Goal: Information Seeking & Learning: Check status

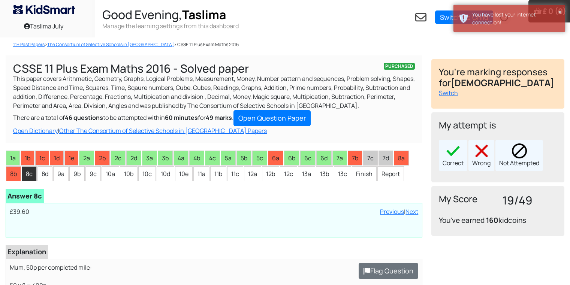
scroll to position [105, 0]
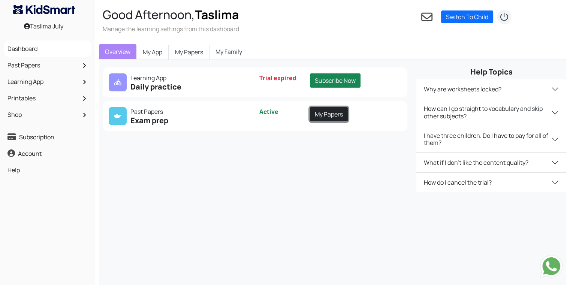
click at [320, 116] on link "My Papers" at bounding box center [329, 114] width 38 height 14
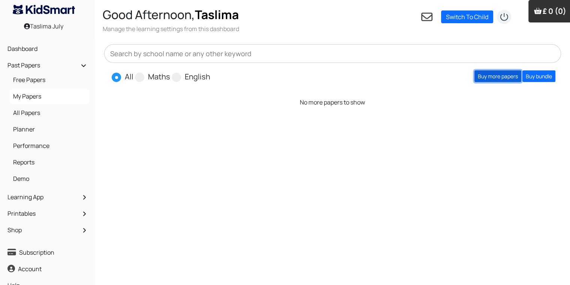
click at [504, 76] on link "Buy more papers" at bounding box center [497, 76] width 47 height 12
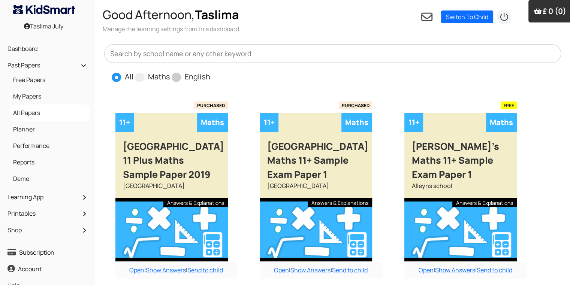
click at [188, 76] on label "English" at bounding box center [197, 76] width 25 height 11
click at [210, 76] on input "English" at bounding box center [212, 73] width 5 height 5
radio input "true"
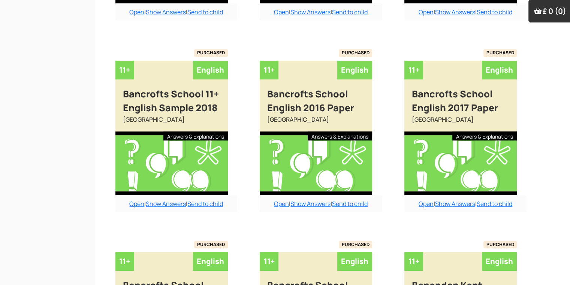
scroll to position [600, 0]
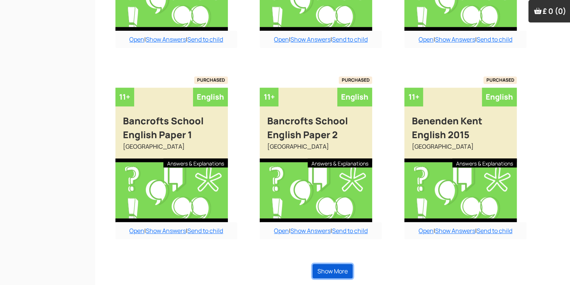
click at [333, 272] on button "Show More" at bounding box center [332, 271] width 40 height 14
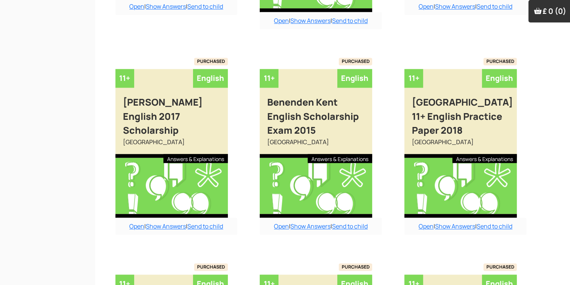
scroll to position [1265, 0]
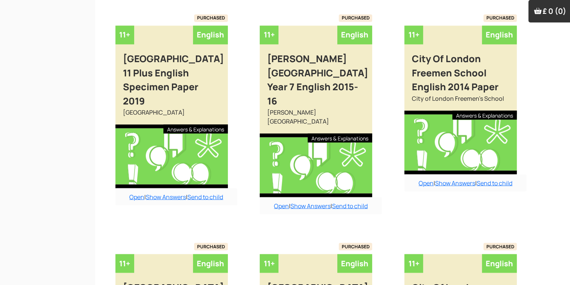
click at [275, 202] on link "Open" at bounding box center [281, 206] width 15 height 8
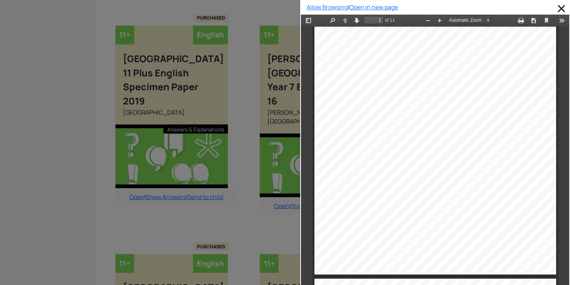
scroll to position [0, 0]
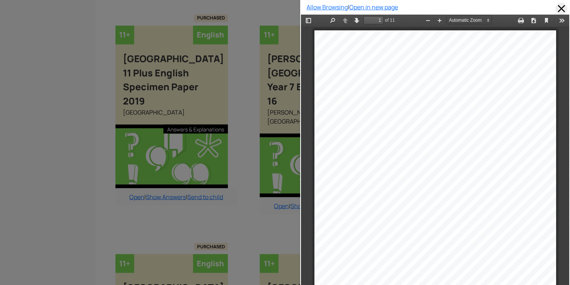
click at [555, 8] on span at bounding box center [561, 9] width 12 height 12
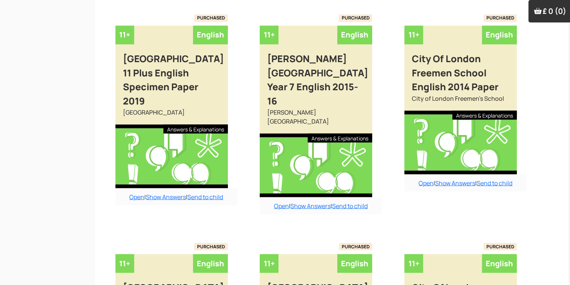
scroll to position [1436, 0]
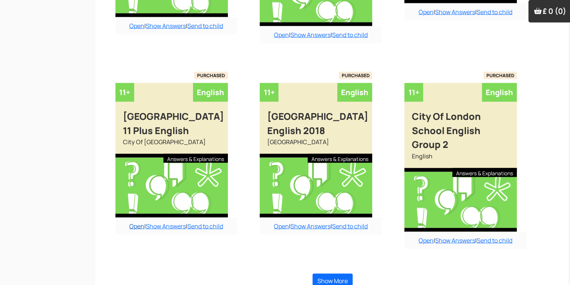
click at [138, 230] on link "Open" at bounding box center [136, 226] width 15 height 8
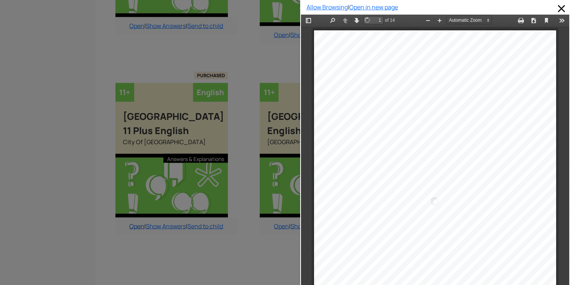
scroll to position [4, 0]
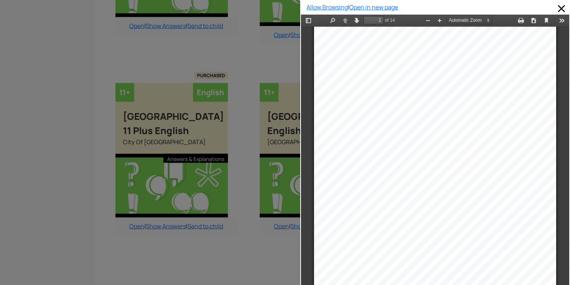
click at [564, 81] on div "Allow Browsing | Open in new page" at bounding box center [435, 142] width 270 height 285
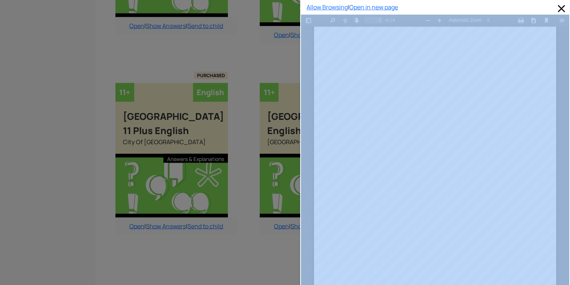
drag, startPoint x: 864, startPoint y: 96, endPoint x: 560, endPoint y: 78, distance: 304.7
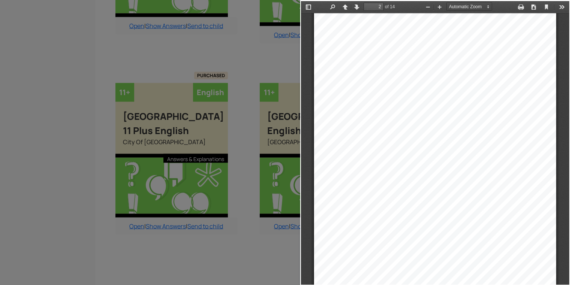
scroll to position [350, 0]
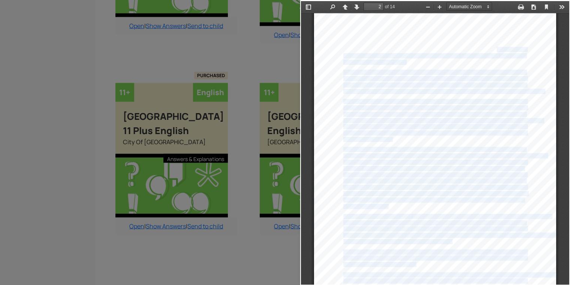
drag, startPoint x: 490, startPoint y: 49, endPoint x: 483, endPoint y: 52, distance: 7.9
click at [483, 52] on div "PASSAGE A It was the last day of July. The long hot summer was drawing to a clo…" at bounding box center [435, 184] width 242 height 342
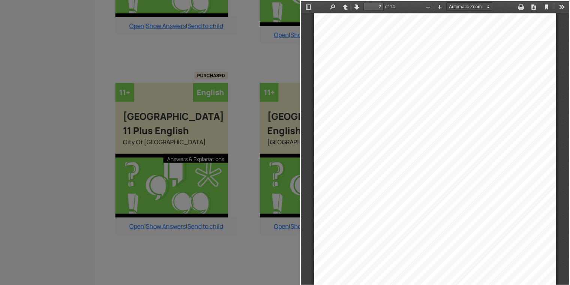
click at [492, 49] on div "It was the last day of July. The long hot summer was drawing to a close; and we…" at bounding box center [435, 49] width 184 height 4
click at [495, 47] on div "It was the last day of July. The long hot summer was drawing to a close; and we…" at bounding box center [435, 49] width 184 height 4
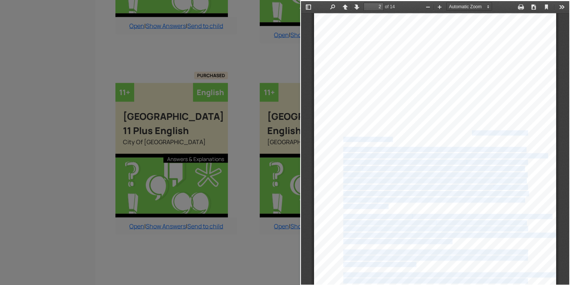
drag, startPoint x: 466, startPoint y: 134, endPoint x: 415, endPoint y: 152, distance: 53.8
click at [415, 152] on div "PASSAGE A It was the last day of July. The long hot summer was drawing to a clo…" at bounding box center [435, 184] width 242 height 342
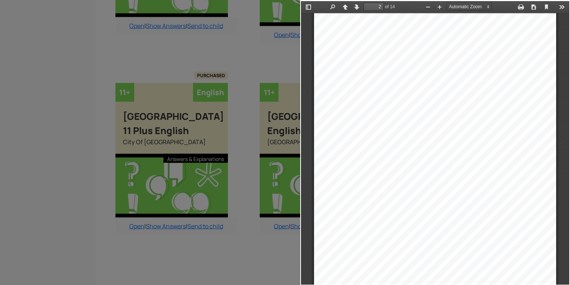
click at [393, 102] on div "The evening, I remember, was still and cloudy; the London air was" at bounding box center [403, 101] width 121 height 4
click at [387, 81] on div "PASSAGE A It was the last day of July. The long hot summer was drawing to a clo…" at bounding box center [435, 184] width 242 height 342
drag, startPoint x: 390, startPoint y: 76, endPoint x: 383, endPoint y: 78, distance: 7.9
click at [383, 78] on div "be told, out of money as well. During the past year I had not managed my profes…" at bounding box center [435, 78] width 184 height 4
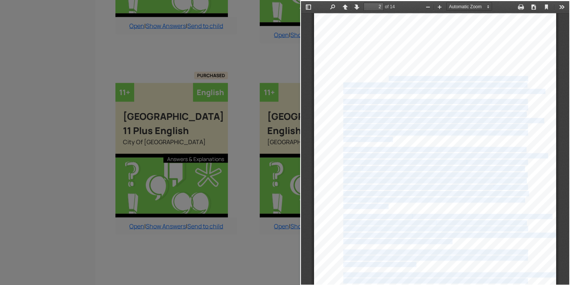
drag, startPoint x: 383, startPoint y: 78, endPoint x: 392, endPoint y: 81, distance: 9.5
click at [392, 81] on div "PASSAGE A It was the last day of July. The long hot summer was drawing to a clo…" at bounding box center [435, 184] width 242 height 342
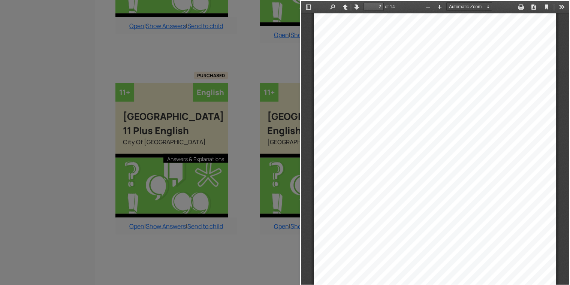
click at [392, 81] on div "PASSAGE A It was the last day of July. The long hot summer was drawing to a clo…" at bounding box center [435, 184] width 242 height 342
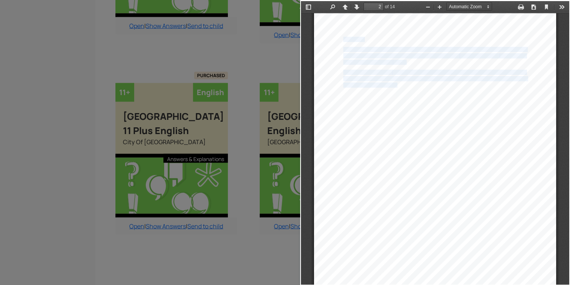
drag, startPoint x: 391, startPoint y: 85, endPoint x: 334, endPoint y: 25, distance: 82.4
click at [334, 25] on div "PASSAGE A It was the last day of July. The long hot summer was drawing to a clo…" at bounding box center [435, 184] width 242 height 342
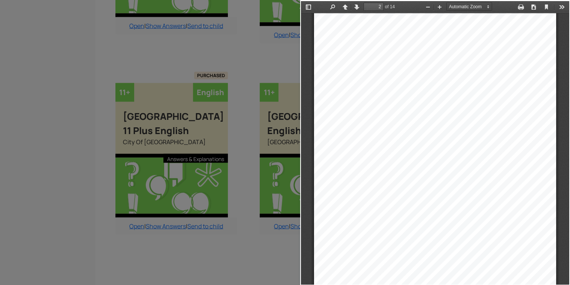
click at [314, 59] on div "PASSAGE A It was the last day of July. The long hot summer was drawing to a clo…" at bounding box center [435, 184] width 242 height 342
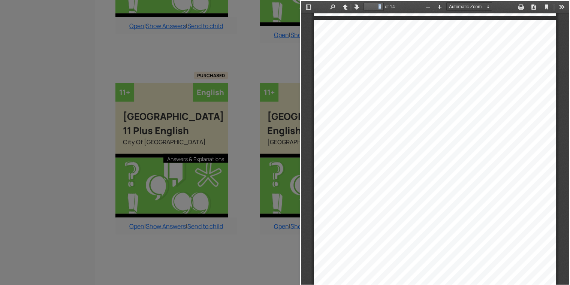
scroll to position [1112, 0]
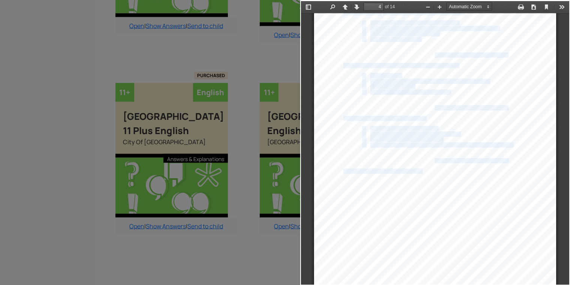
drag, startPoint x: 339, startPoint y: 38, endPoint x: 356, endPoint y: 168, distance: 130.7
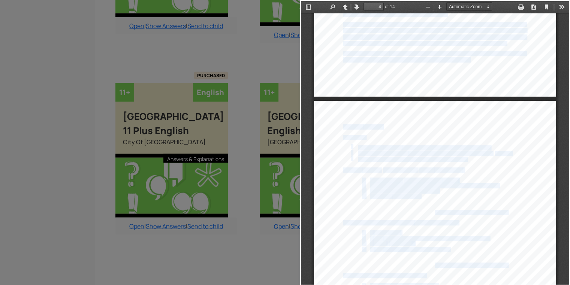
scroll to position [917, 0]
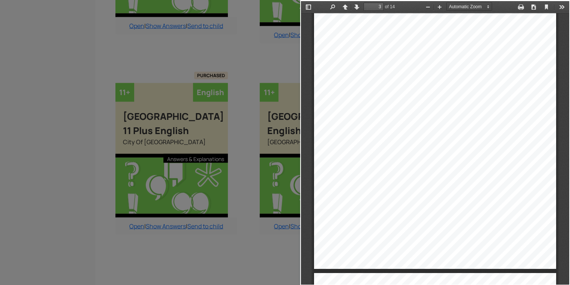
scroll to position [1187, 0]
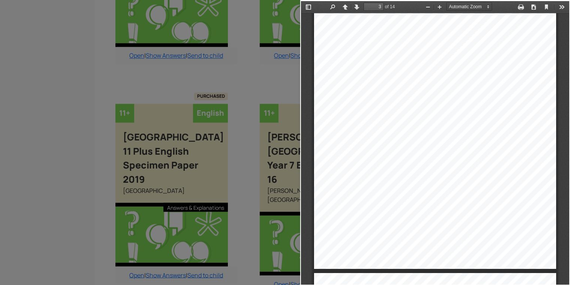
drag, startPoint x: 0, startPoint y: 187, endPoint x: 0, endPoint y: 173, distance: 14.2
click at [0, 173] on div at bounding box center [150, 142] width 300 height 285
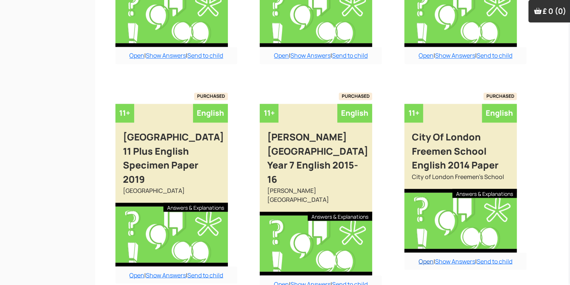
click at [419, 259] on link "Open" at bounding box center [426, 261] width 15 height 8
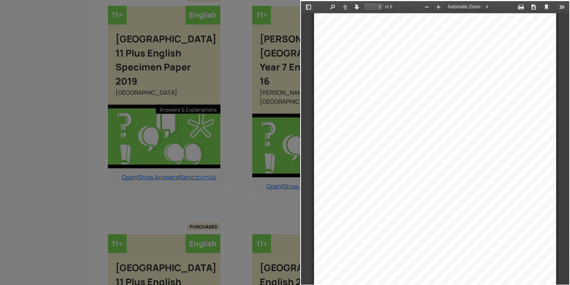
scroll to position [1382, 7]
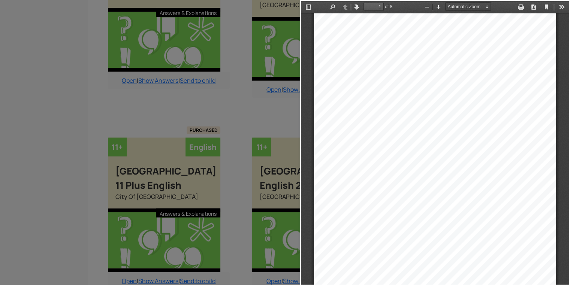
drag, startPoint x: 459, startPoint y: 199, endPoint x: 436, endPoint y: 212, distance: 26.5
click at [437, 208] on div "SAMPLE ENTRANCE EXAMINATION PAPER For pupils currently in Year 6 ENGLISH Name: …" at bounding box center [435, 184] width 242 height 342
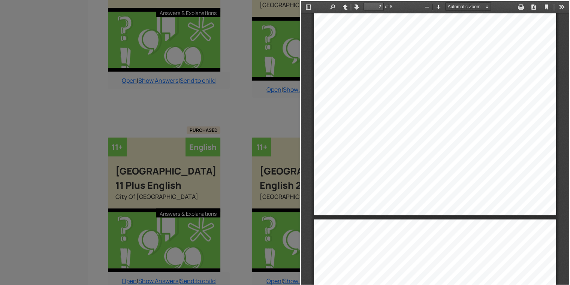
scroll to position [498, 0]
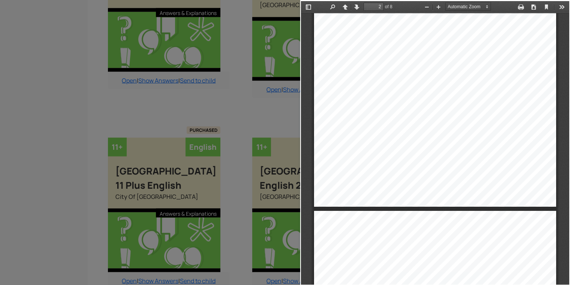
click at [272, 81] on div at bounding box center [150, 142] width 300 height 285
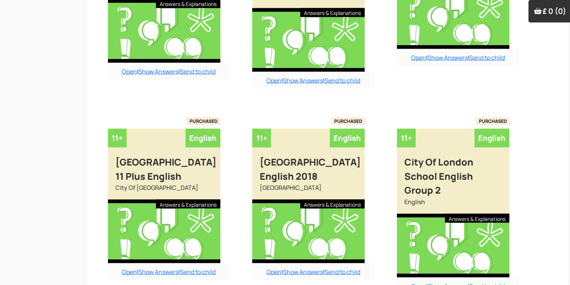
scroll to position [1397, 7]
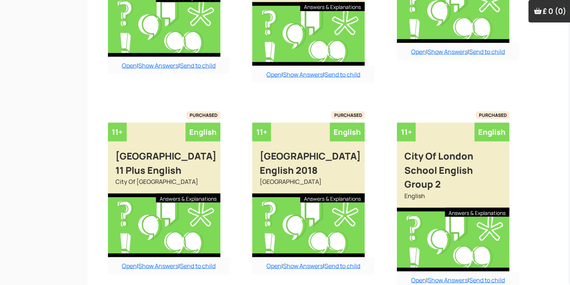
click at [124, 274] on div "Open | Show Answers | Send to child" at bounding box center [169, 265] width 122 height 17
click at [129, 269] on link "Open" at bounding box center [129, 266] width 15 height 8
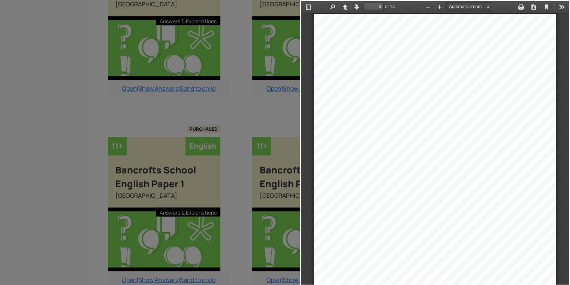
scroll to position [1042, 0]
click at [526, 108] on div "SECTION A : READING Instructions • After reading Passage A , complete the multi…" at bounding box center [435, 185] width 242 height 342
click at [540, 122] on div "5. Why do you think the author describes the London air as being ‘at its heavie…" at bounding box center [435, 185] width 242 height 342
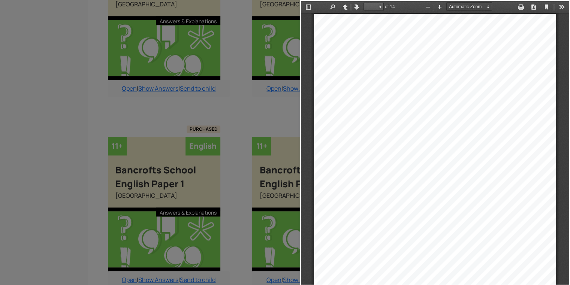
type input "6"
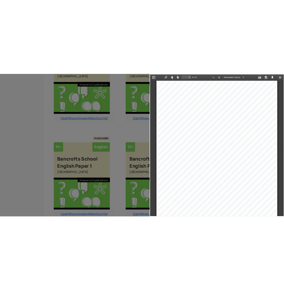
scroll to position [567, 7]
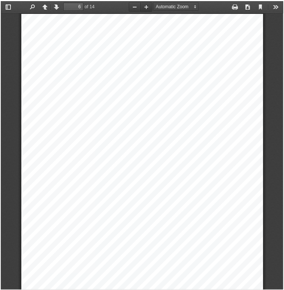
click at [141, 5] on button "Zoom In" at bounding box center [147, 6] width 12 height 9
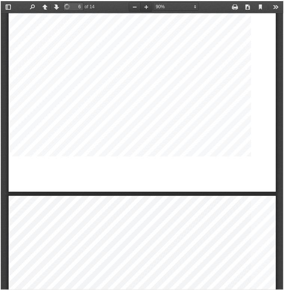
scroll to position [1915, 0]
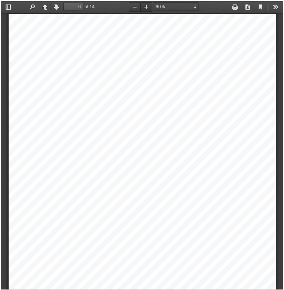
click at [141, 6] on button "Zoom In" at bounding box center [147, 6] width 12 height 9
select select "1"
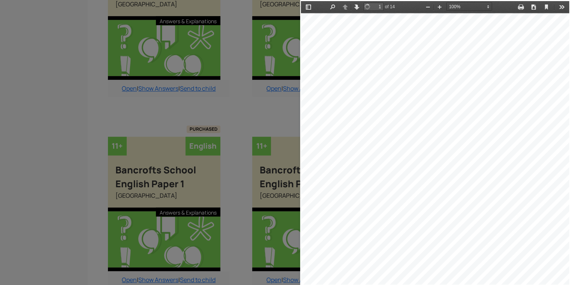
scroll to position [0, 15]
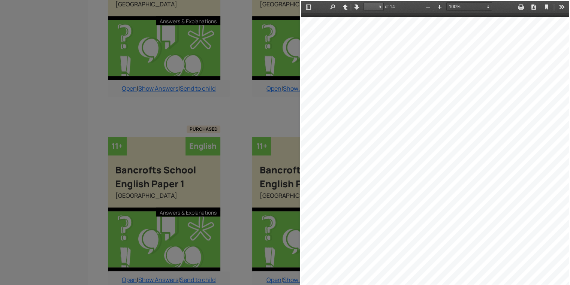
drag, startPoint x: 561, startPoint y: 122, endPoint x: 865, endPoint y: 1, distance: 327.5
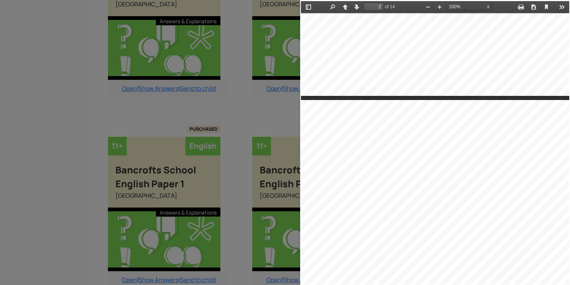
scroll to position [574, 15]
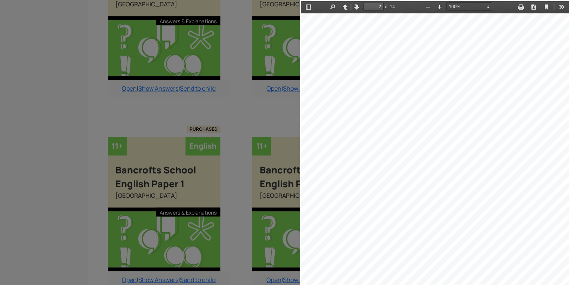
drag, startPoint x: 559, startPoint y: 54, endPoint x: 864, endPoint y: 22, distance: 306.7
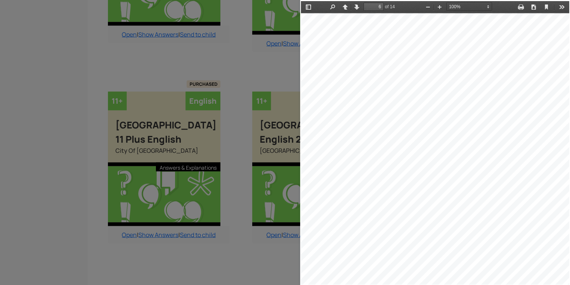
scroll to position [1436, 7]
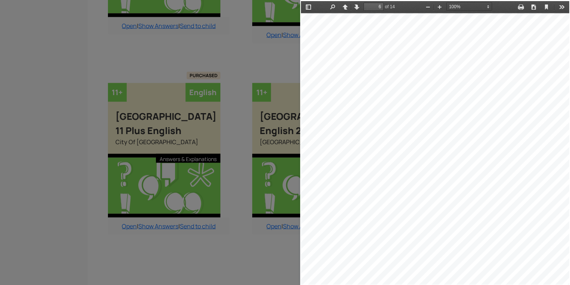
click at [237, 254] on div at bounding box center [150, 142] width 300 height 285
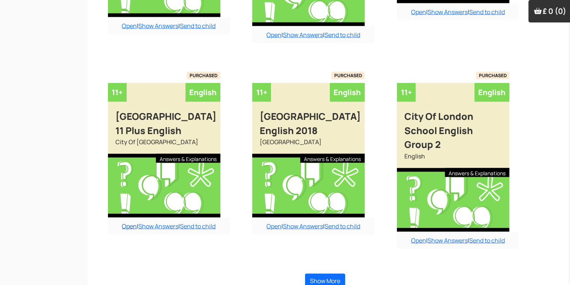
click at [123, 230] on link "Open" at bounding box center [129, 226] width 15 height 8
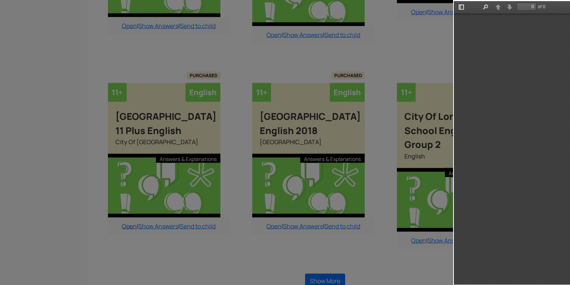
scroll to position [0, 0]
type input "6"
select select "1"
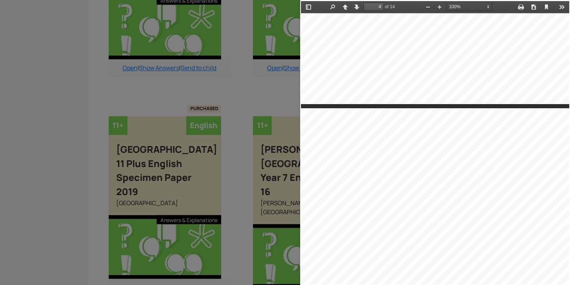
scroll to position [842, 7]
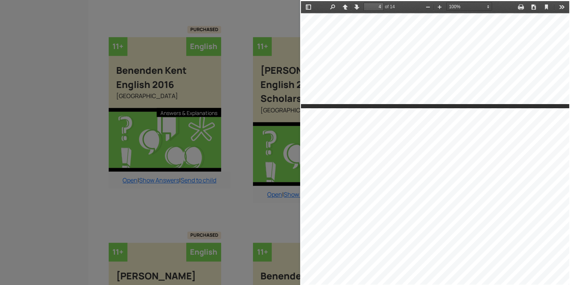
drag, startPoint x: 570, startPoint y: 23, endPoint x: 176, endPoint y: 21, distance: 393.8
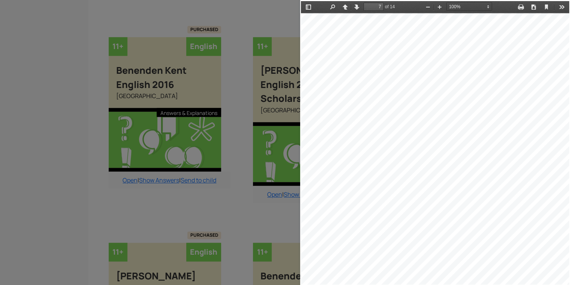
scroll to position [2651, 30]
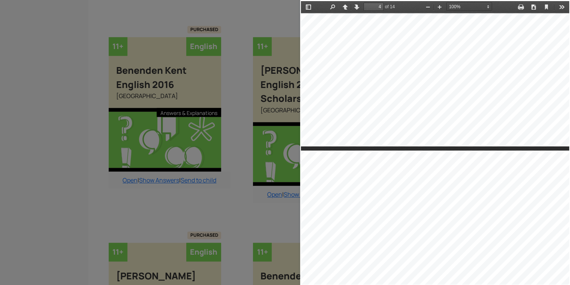
type input "3"
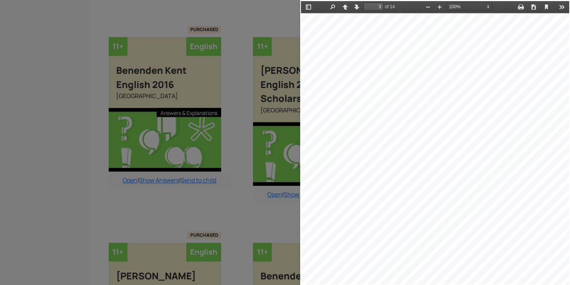
scroll to position [985, 30]
drag, startPoint x: 492, startPoint y: 59, endPoint x: 493, endPoint y: 96, distance: 37.1
click at [493, 96] on div "by doing his utmost to turn himself into an Englishman. Not content with paying…" at bounding box center [422, 91] width 297 height 420
click at [555, 74] on div "by doing his utmost to turn himself into an Englishman. Not content with paying…" at bounding box center [422, 100] width 297 height 420
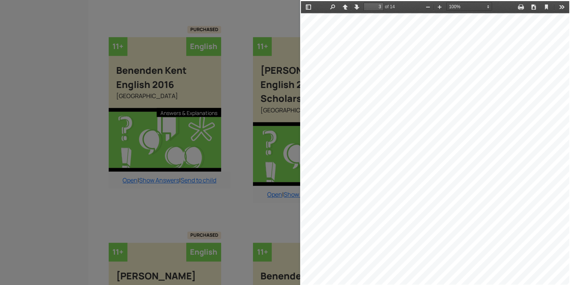
click at [555, 74] on div "by doing his utmost to turn himself into an Englishman. Not content with paying…" at bounding box center [422, 100] width 297 height 420
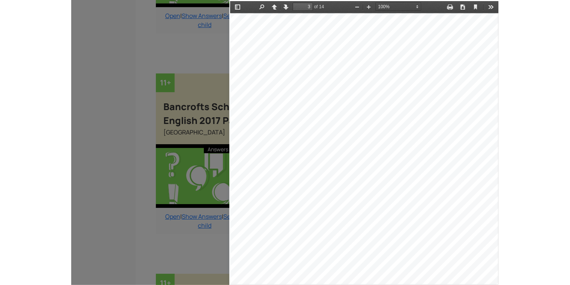
scroll to position [842, 7]
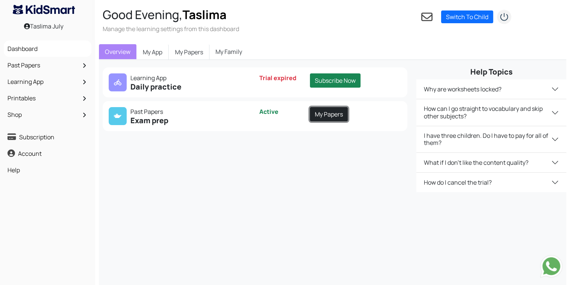
click at [329, 115] on link "My Papers" at bounding box center [329, 114] width 38 height 14
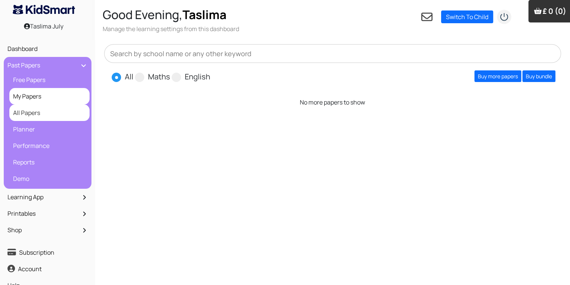
click at [40, 110] on link "All Papers" at bounding box center [49, 112] width 76 height 13
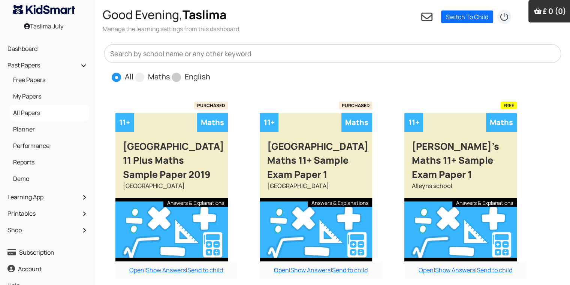
click at [181, 76] on span "English" at bounding box center [191, 76] width 39 height 11
click at [182, 78] on span "English" at bounding box center [191, 76] width 39 height 11
click at [141, 78] on span at bounding box center [139, 77] width 9 height 9
click at [170, 76] on input "Maths" at bounding box center [172, 73] width 5 height 5
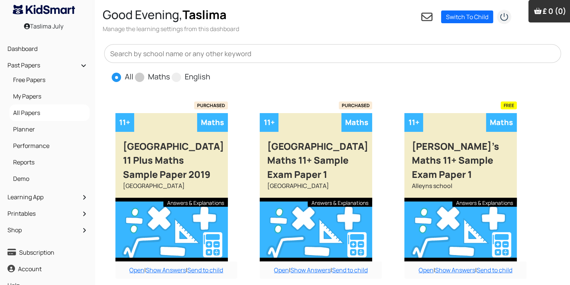
radio input "true"
click at [182, 78] on span "English" at bounding box center [191, 76] width 39 height 11
click at [176, 78] on span at bounding box center [176, 77] width 9 height 9
click at [210, 76] on input "English" at bounding box center [212, 73] width 5 height 5
radio input "true"
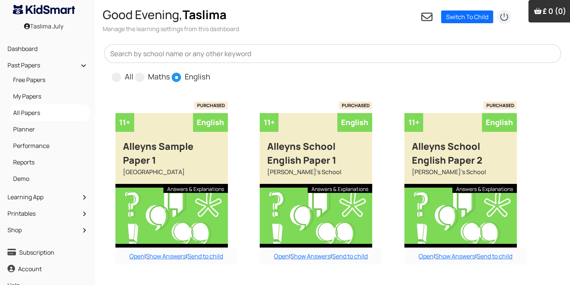
click at [133, 71] on input "All" at bounding box center [135, 73] width 5 height 5
radio input "true"
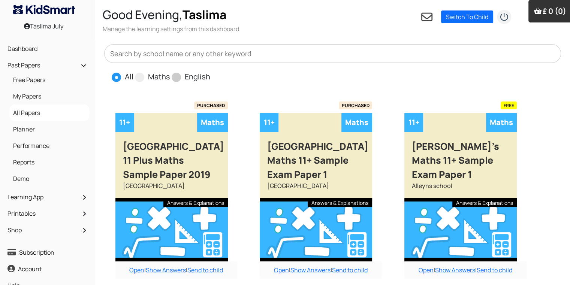
click at [170, 71] on input "Maths" at bounding box center [172, 73] width 5 height 5
radio input "true"
click at [210, 71] on input "English" at bounding box center [212, 73] width 5 height 5
radio input "true"
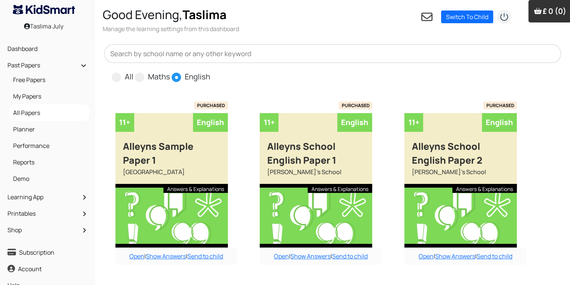
click at [133, 71] on input "All" at bounding box center [135, 73] width 5 height 5
radio input "true"
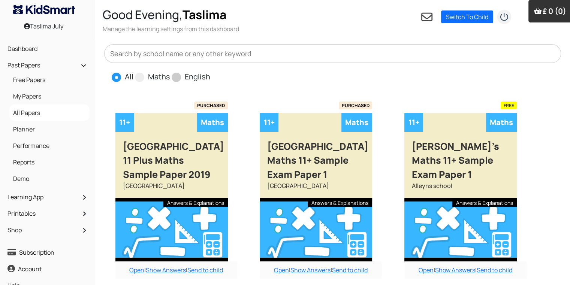
click at [170, 71] on input "Maths" at bounding box center [172, 73] width 5 height 5
radio input "true"
click at [210, 71] on input "English" at bounding box center [212, 73] width 5 height 5
radio input "true"
click at [133, 71] on input "All" at bounding box center [135, 73] width 5 height 5
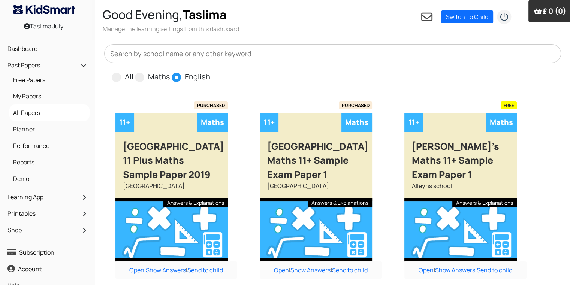
radio input "true"
click at [170, 71] on input "Maths" at bounding box center [172, 73] width 5 height 5
radio input "true"
click at [210, 71] on input "English" at bounding box center [212, 73] width 5 height 5
radio input "true"
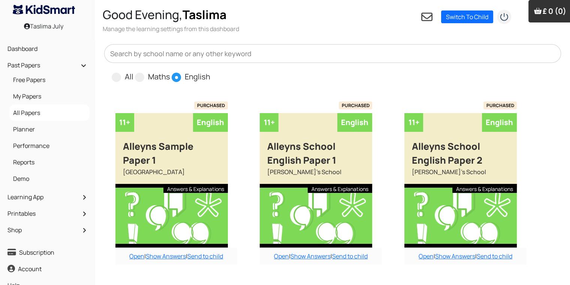
click at [133, 71] on input "All" at bounding box center [135, 73] width 5 height 5
radio input "true"
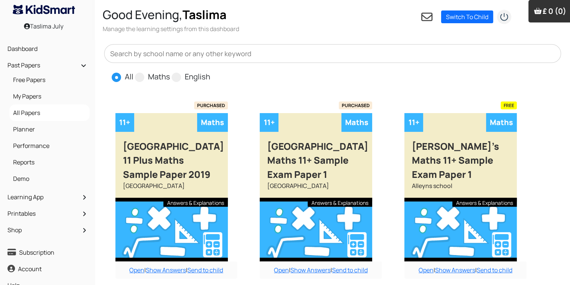
click at [170, 71] on input "Maths" at bounding box center [172, 73] width 5 height 5
radio input "true"
click at [210, 71] on input "English" at bounding box center [212, 73] width 5 height 5
radio input "true"
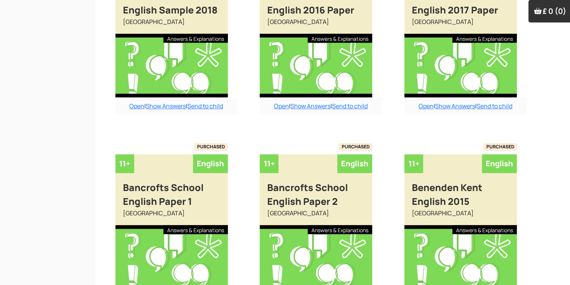
scroll to position [600, 0]
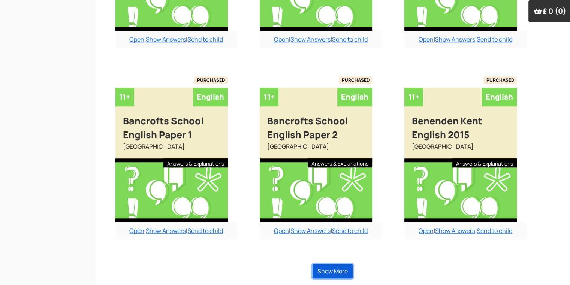
click at [337, 273] on button "Show More" at bounding box center [332, 271] width 40 height 14
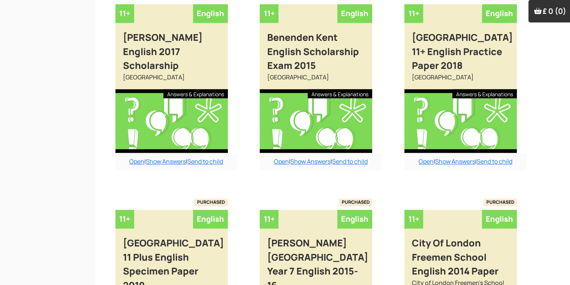
scroll to position [1436, 0]
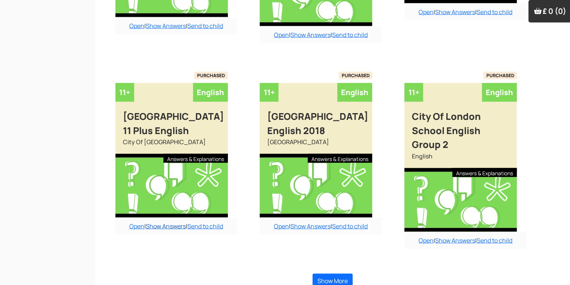
click at [168, 230] on link "Show Answers" at bounding box center [166, 226] width 40 height 8
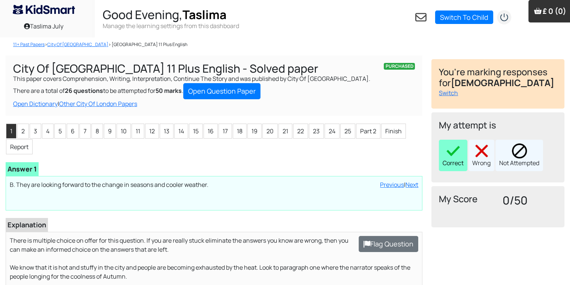
click at [462, 158] on div "Correct" at bounding box center [453, 155] width 28 height 31
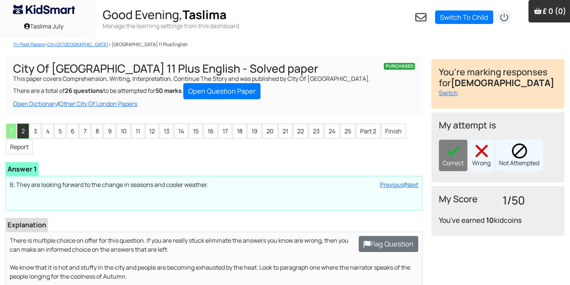
click at [18, 134] on li "2" at bounding box center [23, 131] width 12 height 15
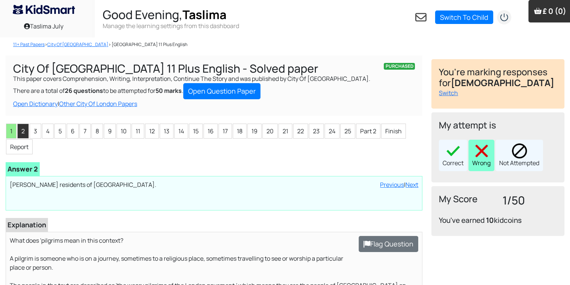
click at [488, 153] on img at bounding box center [481, 151] width 15 height 15
click at [35, 132] on li "3" at bounding box center [36, 131] width 12 height 15
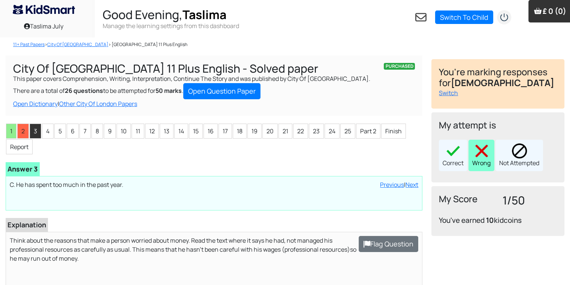
click at [480, 164] on div "Wrong" at bounding box center [481, 155] width 26 height 31
click at [49, 129] on li "4" at bounding box center [48, 131] width 12 height 15
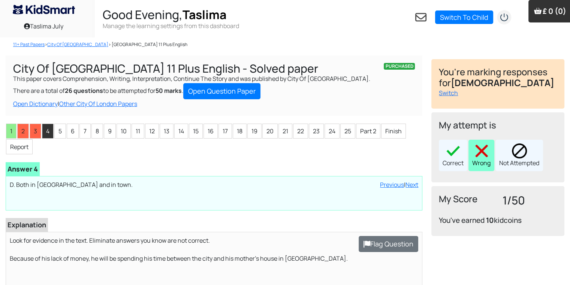
click at [471, 153] on div "Wrong" at bounding box center [481, 155] width 26 height 31
click at [60, 135] on li "5" at bounding box center [60, 131] width 12 height 15
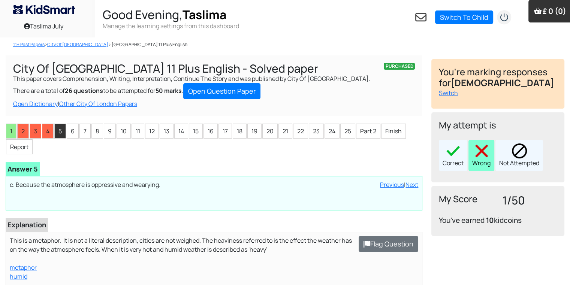
click at [489, 148] on div "Wrong" at bounding box center [481, 155] width 26 height 31
click at [71, 135] on li "6" at bounding box center [73, 131] width 12 height 15
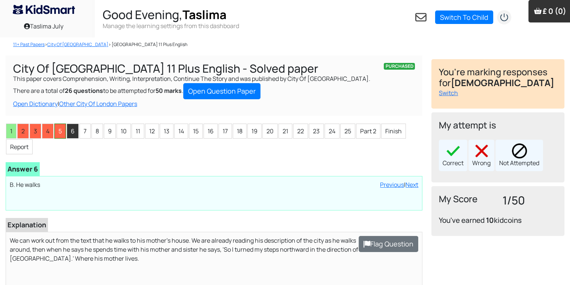
click at [60, 126] on li "5" at bounding box center [60, 131] width 12 height 15
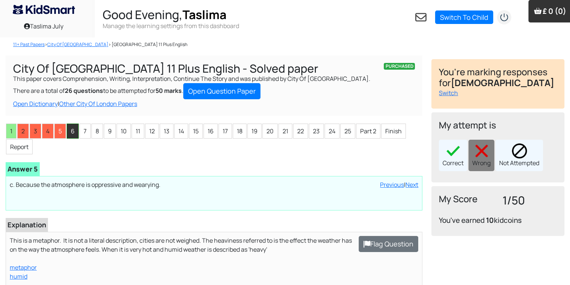
click at [71, 129] on li "6" at bounding box center [73, 131] width 12 height 15
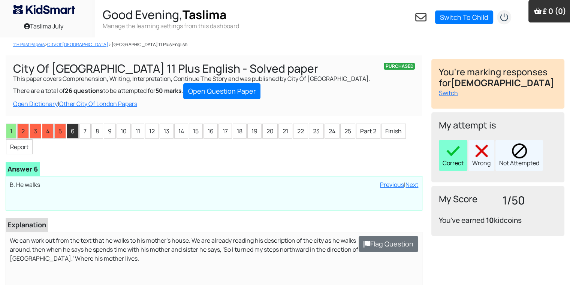
click at [458, 168] on div "Correct" at bounding box center [453, 155] width 28 height 31
click at [82, 134] on li "7" at bounding box center [84, 131] width 11 height 15
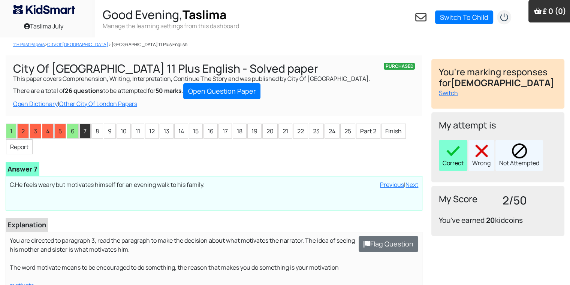
click at [450, 160] on div "Correct" at bounding box center [453, 155] width 28 height 31
click at [93, 137] on li "8" at bounding box center [97, 131] width 12 height 15
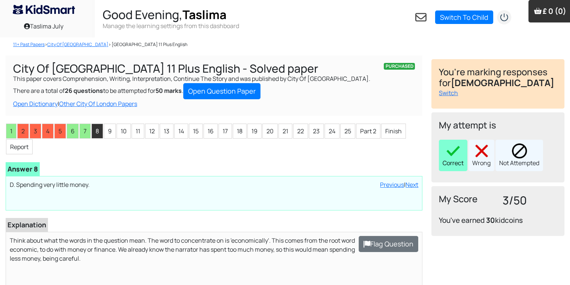
click at [457, 165] on div "Correct" at bounding box center [453, 155] width 28 height 31
click at [111, 133] on li "9" at bounding box center [110, 131] width 12 height 15
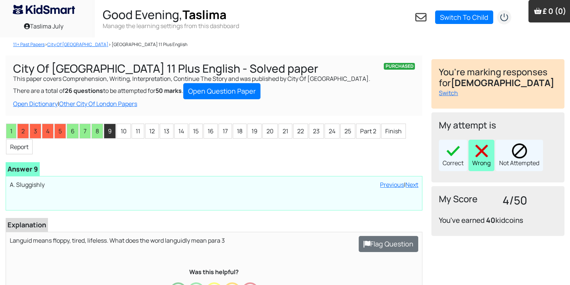
click at [489, 162] on div "Wrong" at bounding box center [481, 155] width 26 height 31
click at [119, 132] on li "10" at bounding box center [124, 131] width 14 height 15
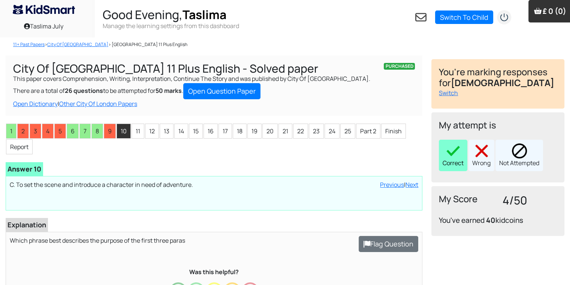
click at [458, 163] on div "Correct" at bounding box center [453, 155] width 28 height 31
click at [132, 132] on li "11" at bounding box center [138, 131] width 13 height 15
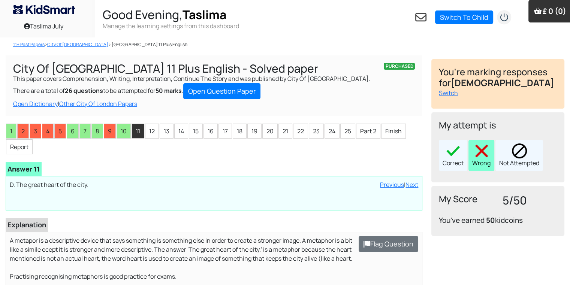
click at [482, 150] on img at bounding box center [481, 151] width 15 height 15
click at [149, 129] on li "12" at bounding box center [152, 131] width 14 height 15
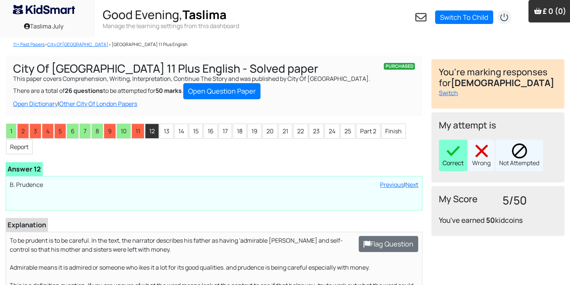
click at [455, 160] on div "Correct" at bounding box center [453, 155] width 28 height 31
click at [166, 132] on li "13" at bounding box center [167, 131] width 14 height 15
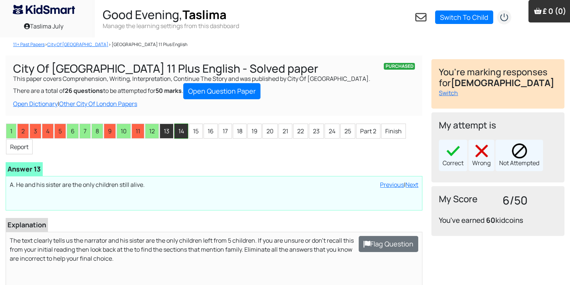
click at [180, 129] on li "14" at bounding box center [181, 131] width 14 height 15
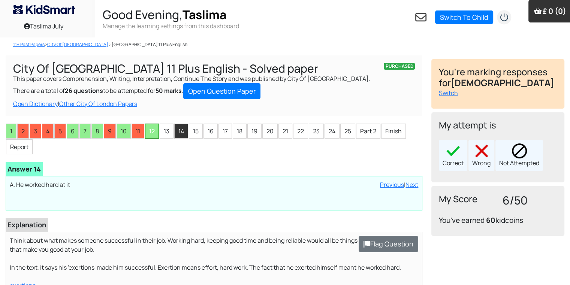
click at [148, 130] on li "12" at bounding box center [152, 131] width 14 height 15
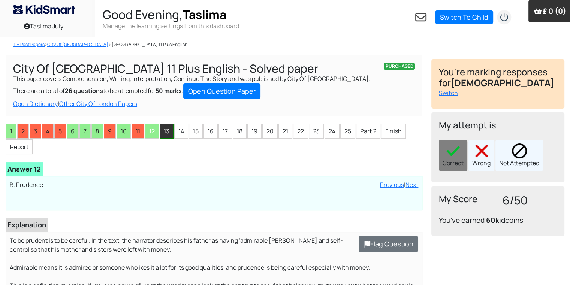
click at [168, 134] on li "13" at bounding box center [167, 131] width 14 height 15
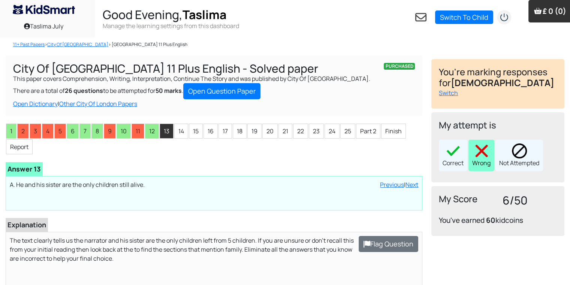
click at [489, 158] on div "Wrong" at bounding box center [481, 155] width 26 height 31
click at [183, 133] on li "14" at bounding box center [181, 131] width 14 height 15
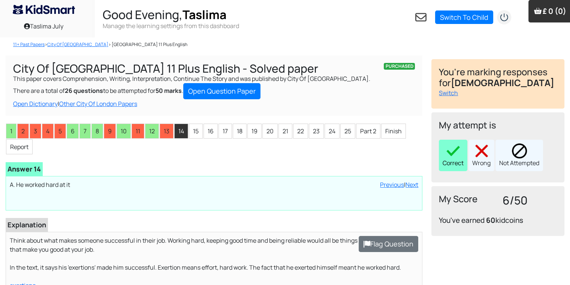
click at [441, 150] on div "Correct" at bounding box center [453, 155] width 28 height 31
click at [193, 132] on li "15" at bounding box center [196, 131] width 14 height 15
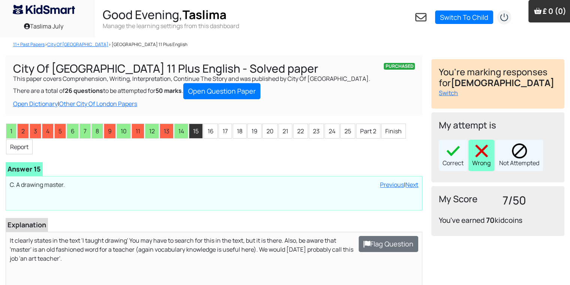
click at [475, 154] on img at bounding box center [481, 151] width 15 height 15
click at [208, 133] on li "16" at bounding box center [210, 131] width 14 height 15
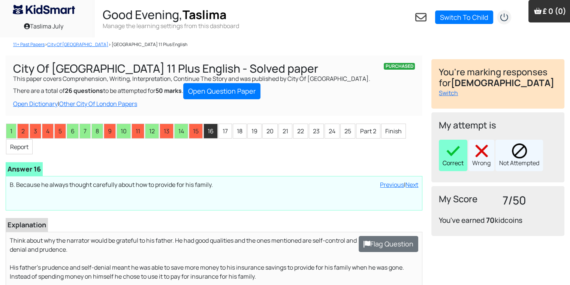
click at [463, 156] on div "Correct" at bounding box center [453, 155] width 28 height 31
drag, startPoint x: 228, startPoint y: 137, endPoint x: 223, endPoint y: 133, distance: 5.9
drag, startPoint x: 223, startPoint y: 133, endPoint x: 196, endPoint y: 158, distance: 36.9
click at [196, 158] on div "1 2 3 4 5 6 7 8 9 10 11 12 13 14 15 16 17 18 19 20 21 22 23 24 25 Part 2 Finish…" at bounding box center [214, 267] width 417 height 289
click at [225, 137] on li "17" at bounding box center [224, 131] width 13 height 15
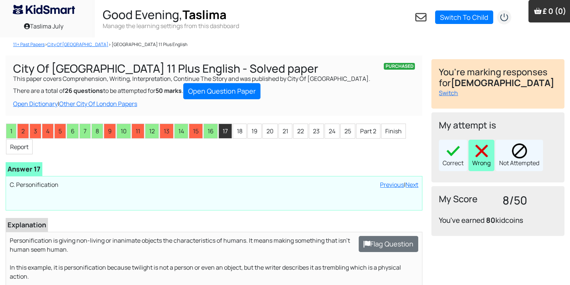
click at [484, 158] on div "Wrong" at bounding box center [481, 155] width 26 height 31
click at [233, 133] on li "18" at bounding box center [240, 131] width 14 height 15
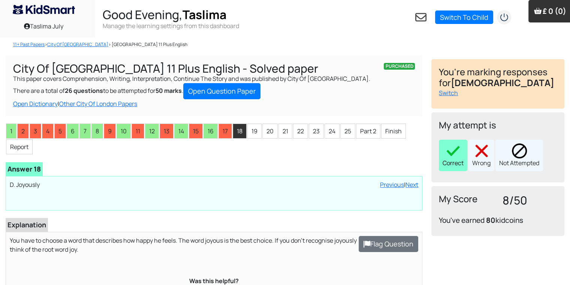
click at [459, 150] on img at bounding box center [453, 151] width 15 height 15
click at [256, 134] on li "19" at bounding box center [254, 131] width 14 height 15
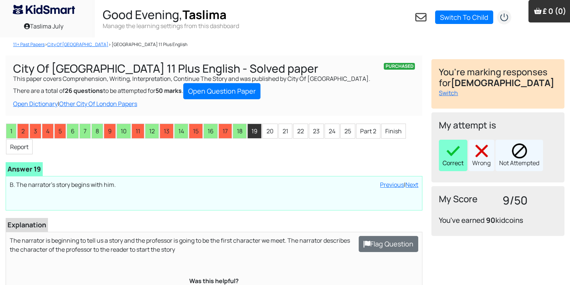
click at [464, 157] on div "Correct" at bounding box center [453, 155] width 28 height 31
click at [265, 131] on li "20" at bounding box center [269, 131] width 15 height 15
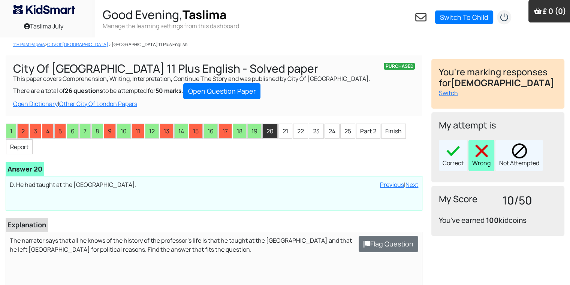
click at [478, 164] on div "Wrong" at bounding box center [481, 155] width 26 height 31
click at [279, 134] on li "21" at bounding box center [285, 131] width 14 height 15
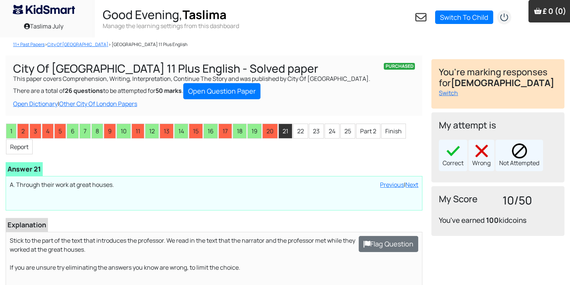
click at [438, 161] on div "My attempt is Correct Wrong Not Attempted" at bounding box center [497, 147] width 133 height 70
click at [451, 161] on div "Correct" at bounding box center [453, 155] width 28 height 31
click at [302, 129] on li "22" at bounding box center [300, 131] width 15 height 15
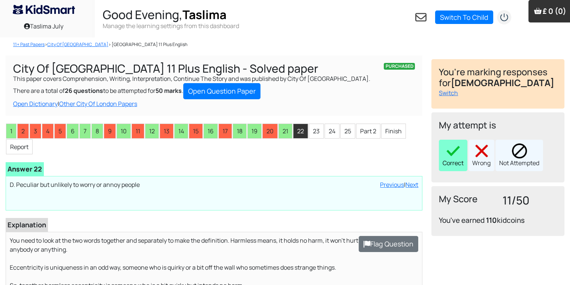
click at [442, 160] on div "Correct" at bounding box center [453, 155] width 28 height 31
click at [316, 132] on li "23" at bounding box center [316, 131] width 15 height 15
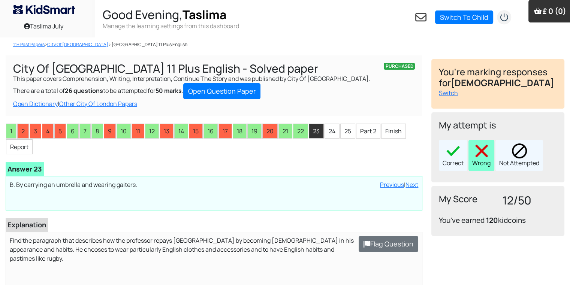
click at [484, 162] on div "Wrong" at bounding box center [481, 155] width 26 height 31
click at [328, 127] on li "24" at bounding box center [331, 131] width 15 height 15
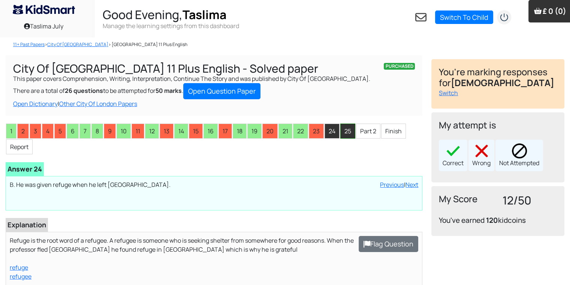
click at [345, 135] on li "25" at bounding box center [347, 131] width 15 height 15
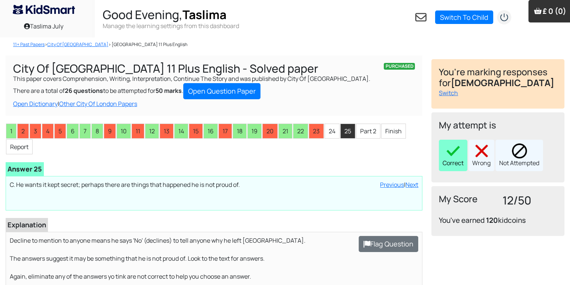
click at [454, 168] on div "Correct" at bounding box center [453, 155] width 28 height 31
click at [331, 134] on li "24" at bounding box center [331, 131] width 15 height 15
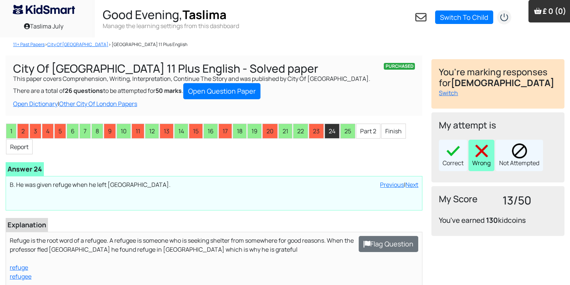
click at [480, 162] on div "Wrong" at bounding box center [481, 155] width 26 height 31
click at [27, 135] on li "2" at bounding box center [23, 131] width 12 height 15
